Goal: Navigation & Orientation: Find specific page/section

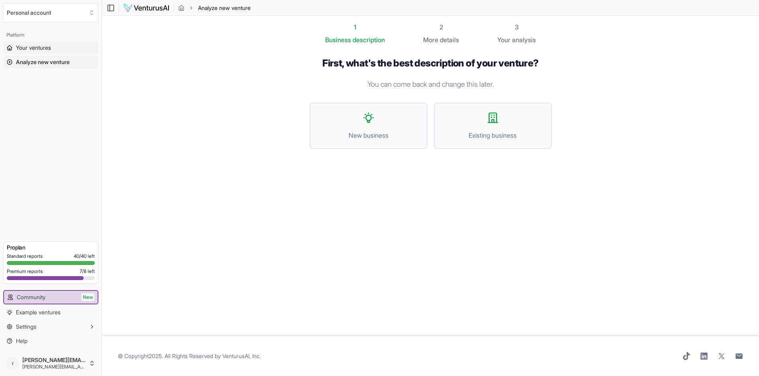
click at [35, 51] on span "Your ventures" at bounding box center [33, 48] width 35 height 8
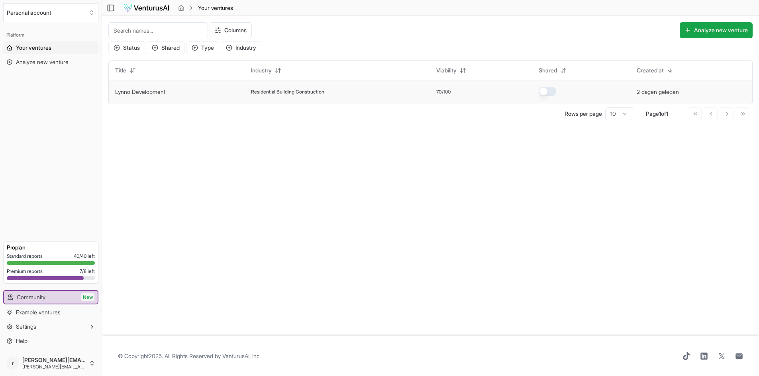
click at [234, 98] on td "Lynno Development" at bounding box center [177, 92] width 136 height 24
click at [330, 102] on td "Residential Building Construction" at bounding box center [338, 92] width 186 height 24
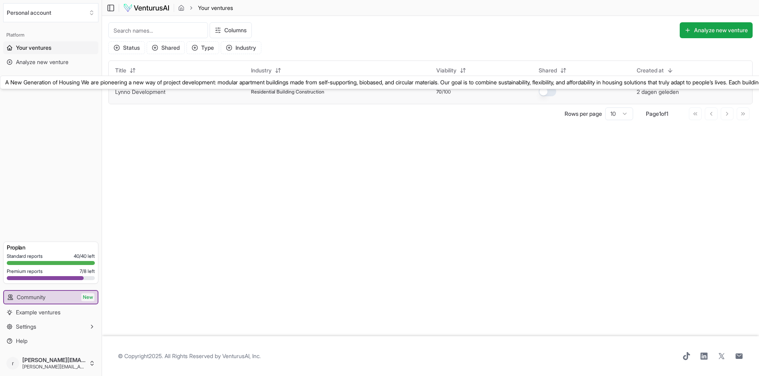
click at [143, 94] on link "Lynno Development" at bounding box center [140, 91] width 50 height 7
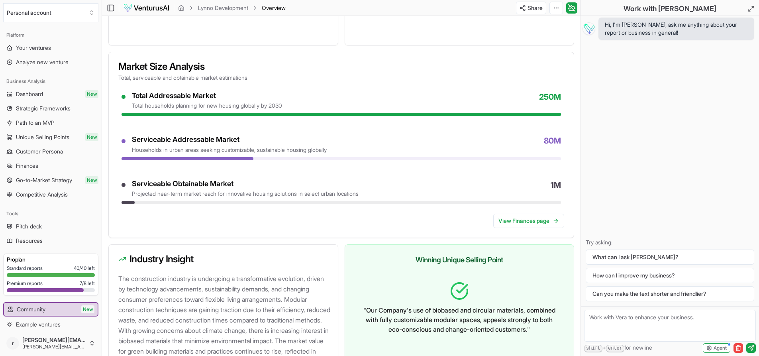
scroll to position [598, 0]
click at [30, 94] on span "Dashboard" at bounding box center [29, 94] width 27 height 8
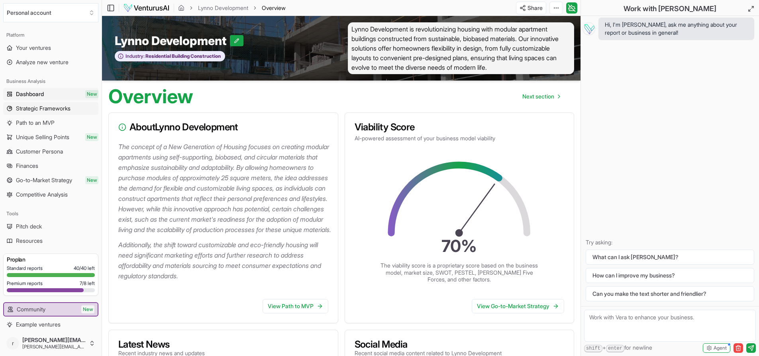
click at [23, 109] on span "Strategic Frameworks" at bounding box center [43, 108] width 55 height 8
